Goal: Information Seeking & Learning: Learn about a topic

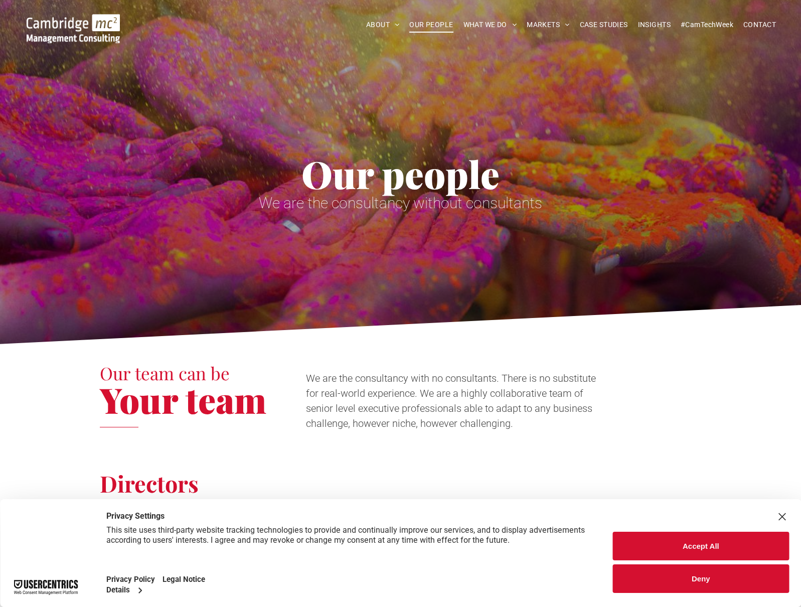
drag, startPoint x: 709, startPoint y: 548, endPoint x: 719, endPoint y: 499, distance: 49.6
click at [709, 548] on button "Accept All" at bounding box center [701, 545] width 176 height 29
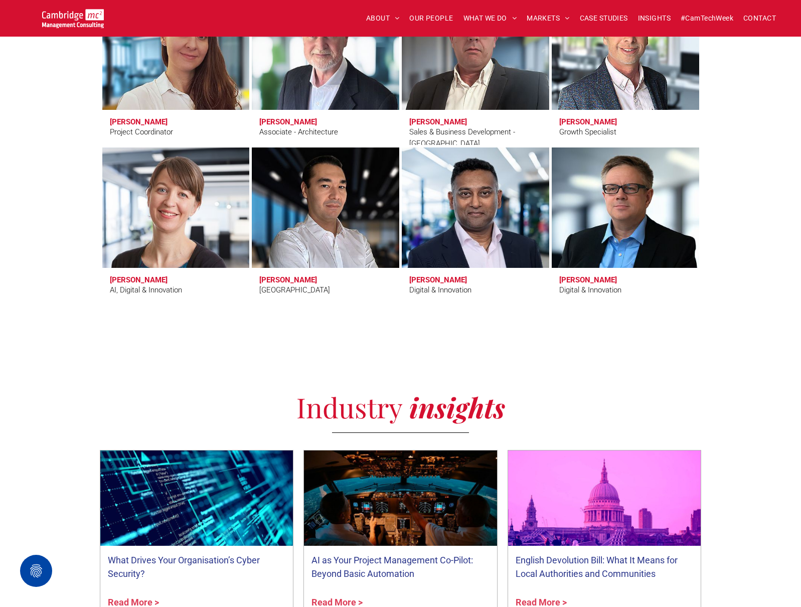
scroll to position [3626, 0]
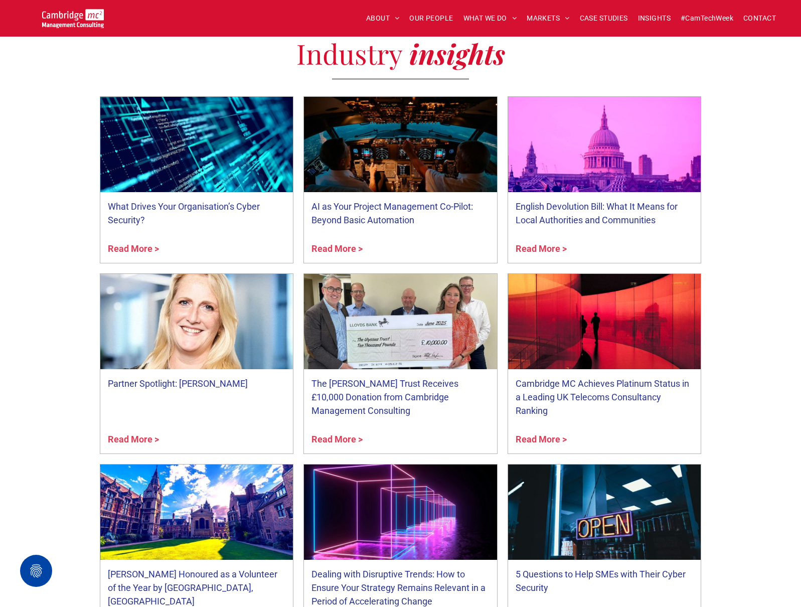
click at [230, 385] on link "Partner Spotlight: [PERSON_NAME]" at bounding box center [197, 384] width 178 height 14
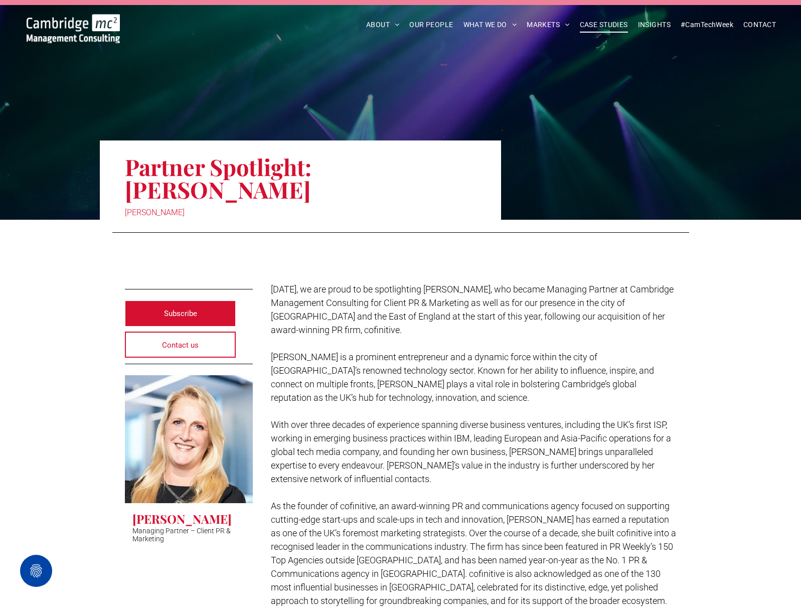
click at [593, 26] on span "CASE STUDIES" at bounding box center [604, 25] width 48 height 16
